Goal: Transaction & Acquisition: Obtain resource

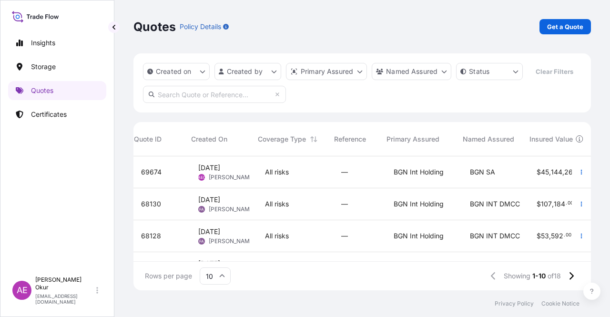
scroll to position [0, 398]
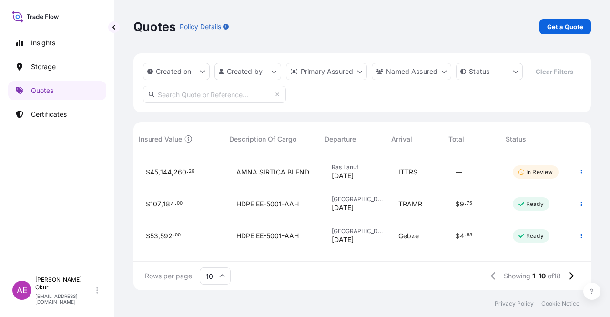
click at [331, 176] on span "[DATE]" at bounding box center [342, 176] width 22 height 10
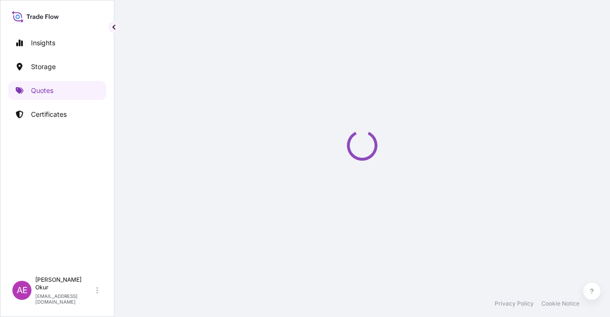
select select "Ocean Vessel"
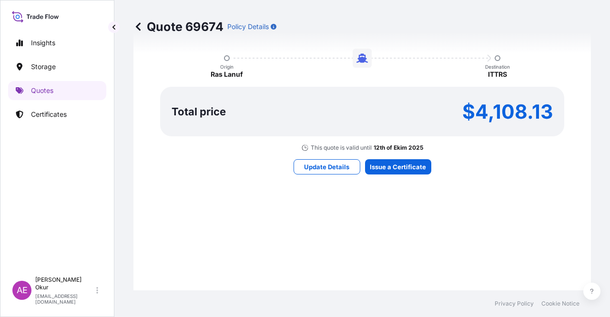
click at [382, 175] on div "Here's your insurance offer Primary Assured BGN Int Holding All risk coverage C…" at bounding box center [362, 53] width 430 height 554
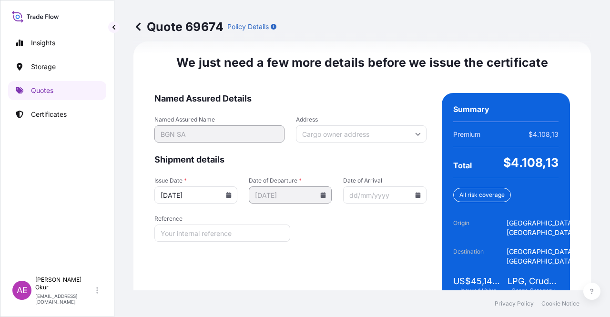
scroll to position [1217, 0]
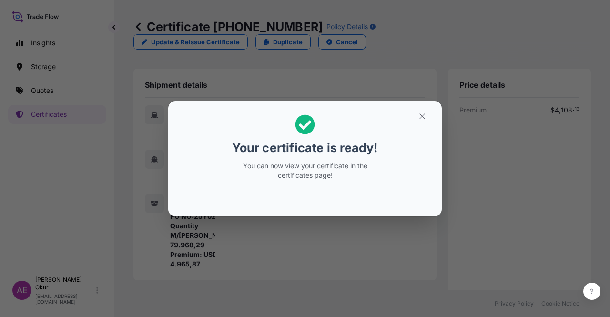
click at [426, 110] on button "button" at bounding box center [422, 116] width 24 height 15
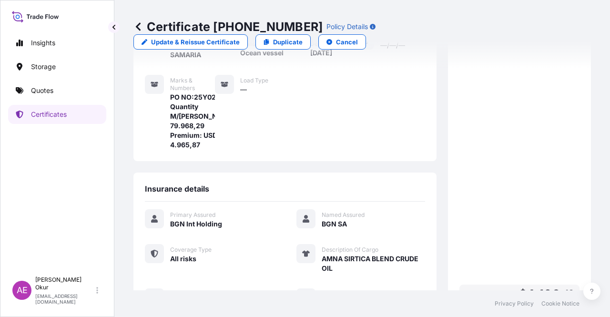
scroll to position [248, 0]
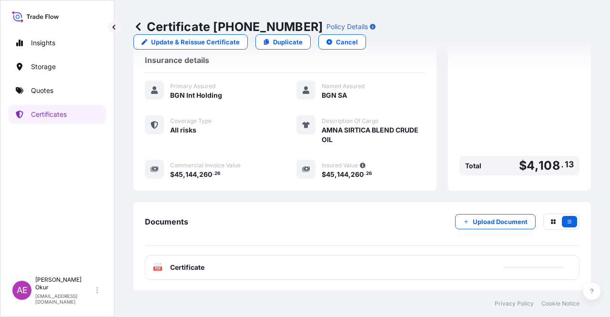
click at [179, 270] on span "Certificate" at bounding box center [187, 267] width 34 height 10
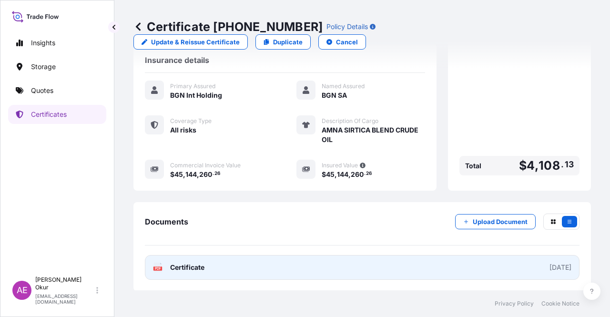
click at [205, 261] on link "PDF Certificate [DATE]" at bounding box center [362, 267] width 434 height 25
